Goal: Information Seeking & Learning: Learn about a topic

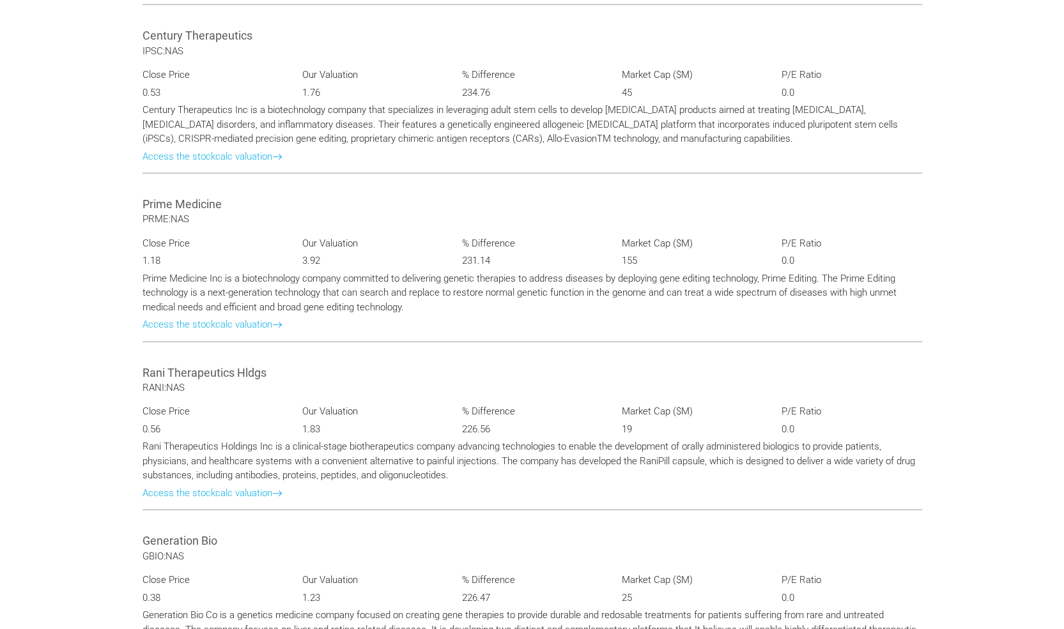
scroll to position [2386, 0]
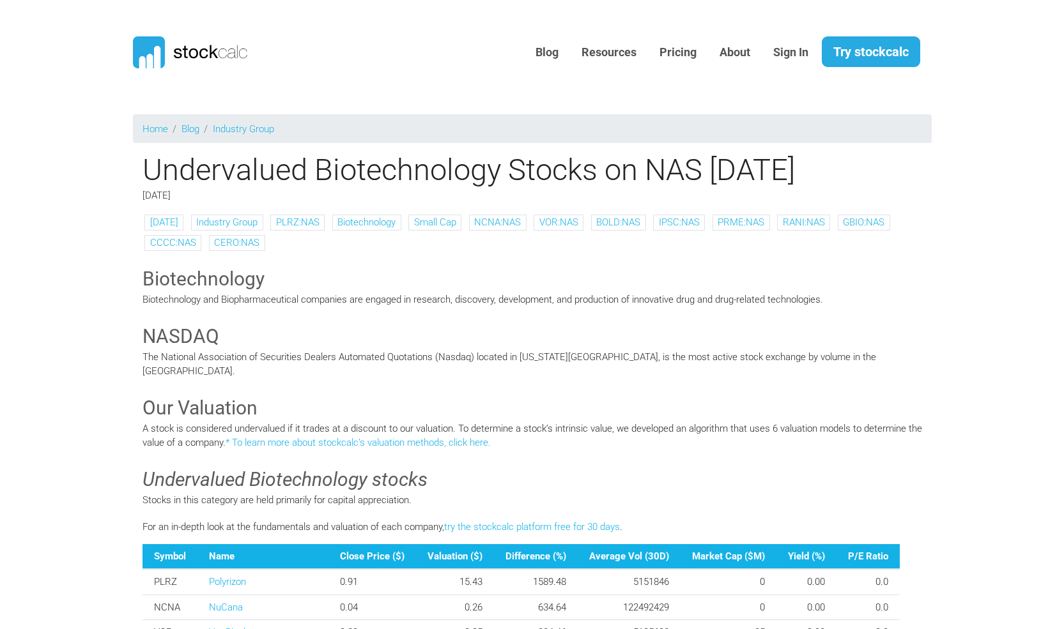
scroll to position [2385, 0]
